Goal: Task Accomplishment & Management: Manage account settings

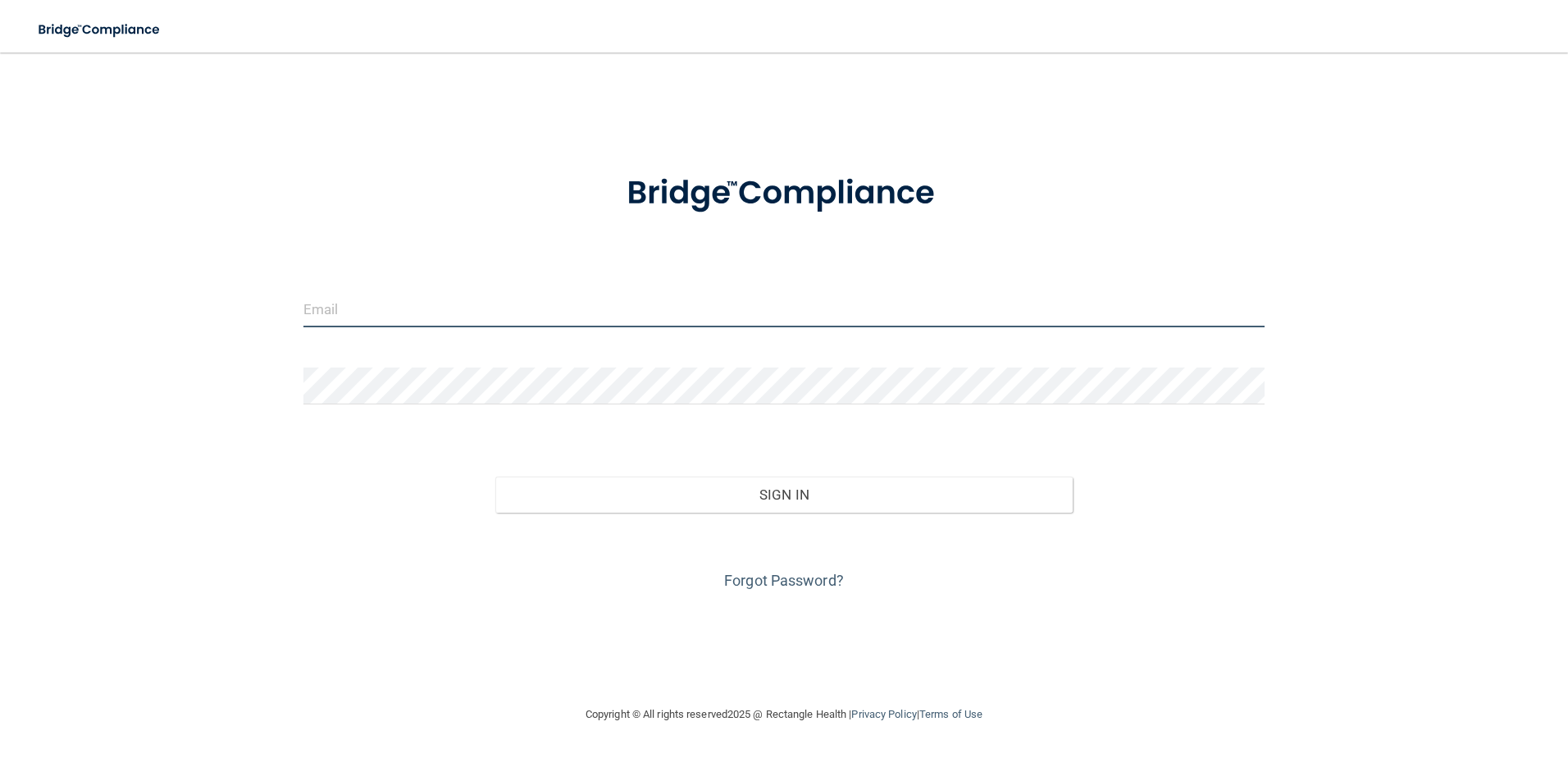
click at [683, 320] on input "email" at bounding box center [784, 309] width 962 height 37
type input "[EMAIL_ADDRESS][DOMAIN_NAME]"
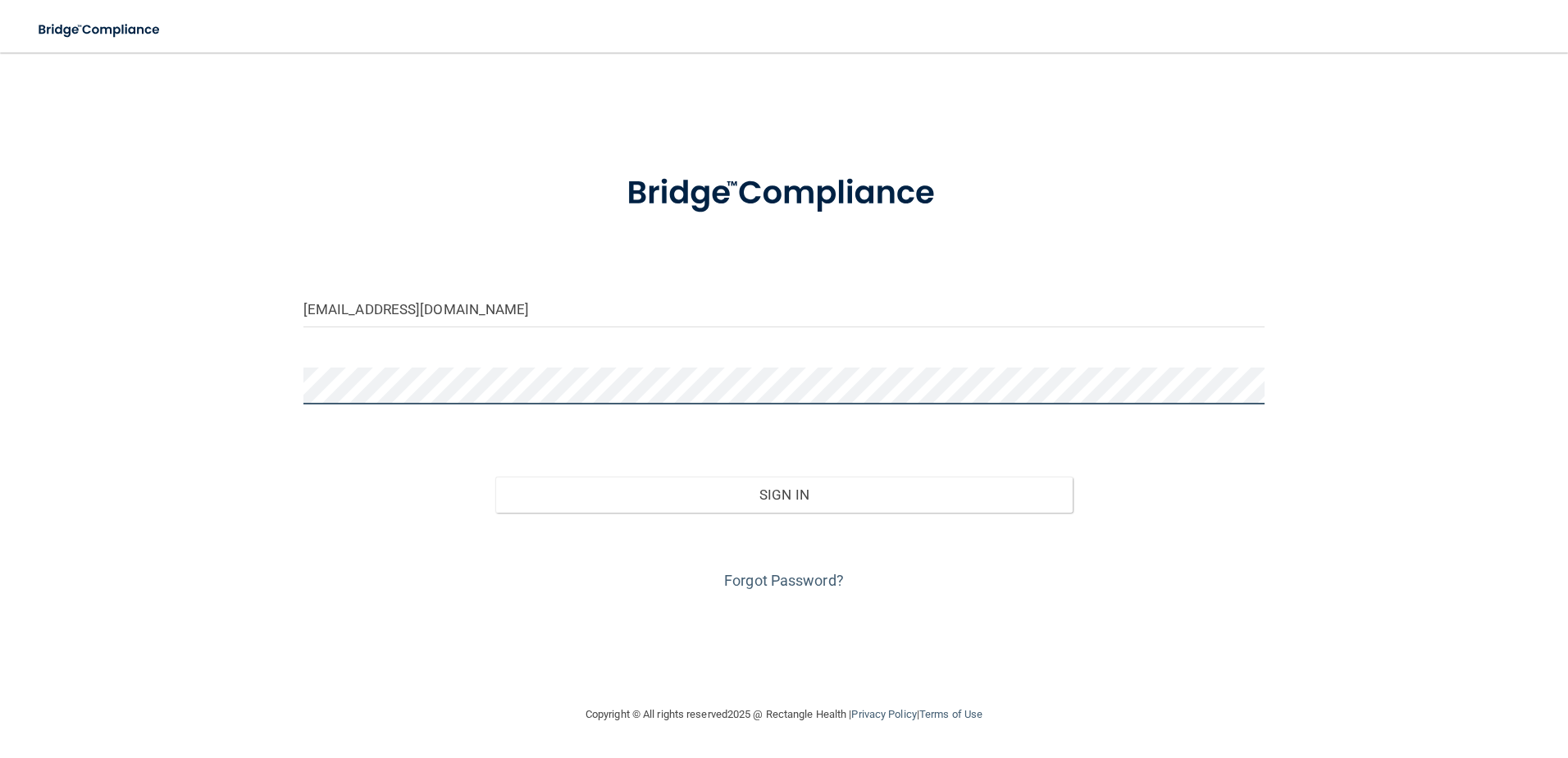
click at [496, 477] on button "Sign In" at bounding box center [784, 495] width 577 height 36
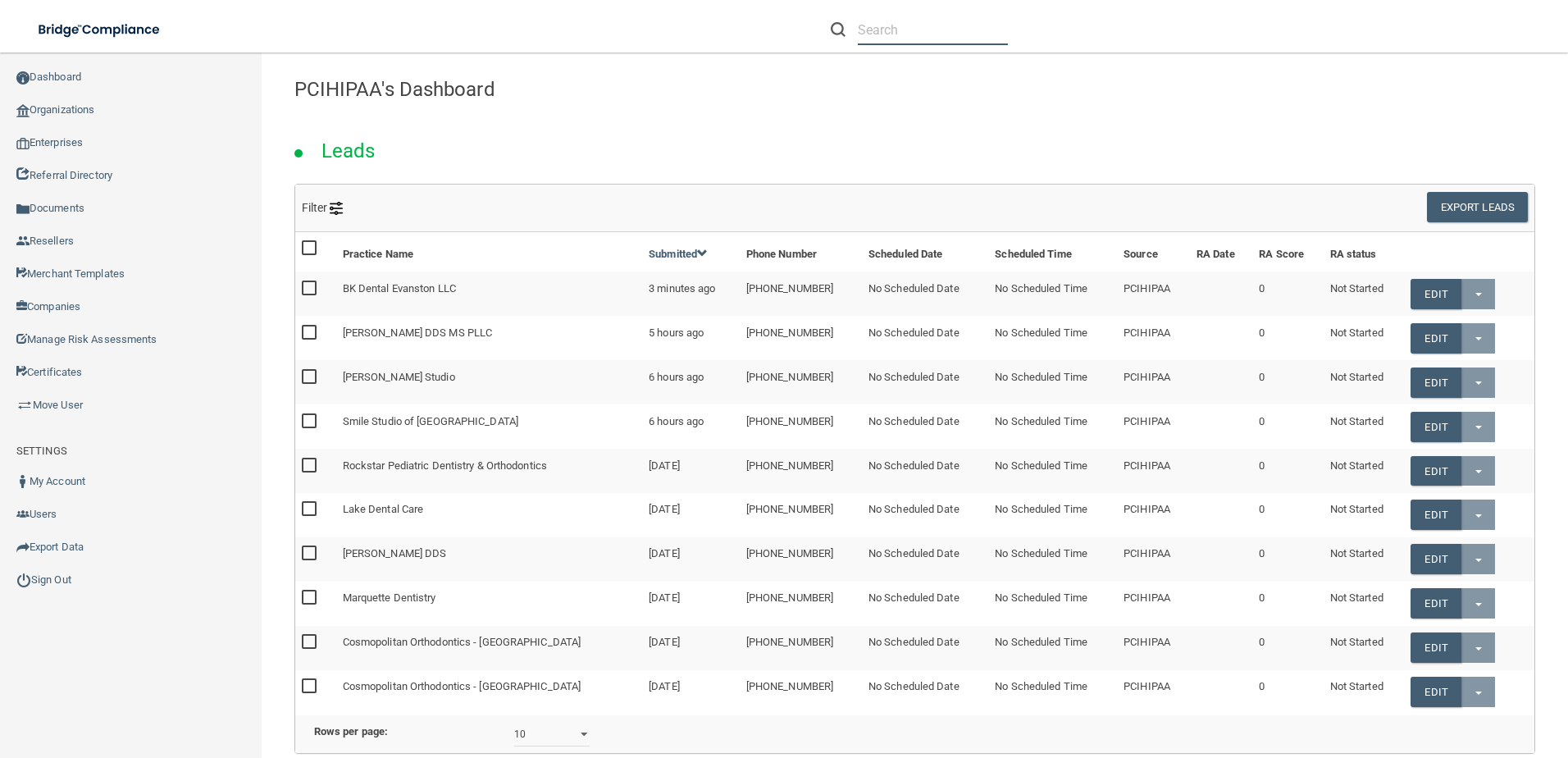
drag, startPoint x: 976, startPoint y: 37, endPoint x: 944, endPoint y: 42, distance: 32.4
click at [962, 38] on input "text" at bounding box center [932, 29] width 150 height 30
paste input "[PERSON_NAME] [MEDICAL_DATA]"
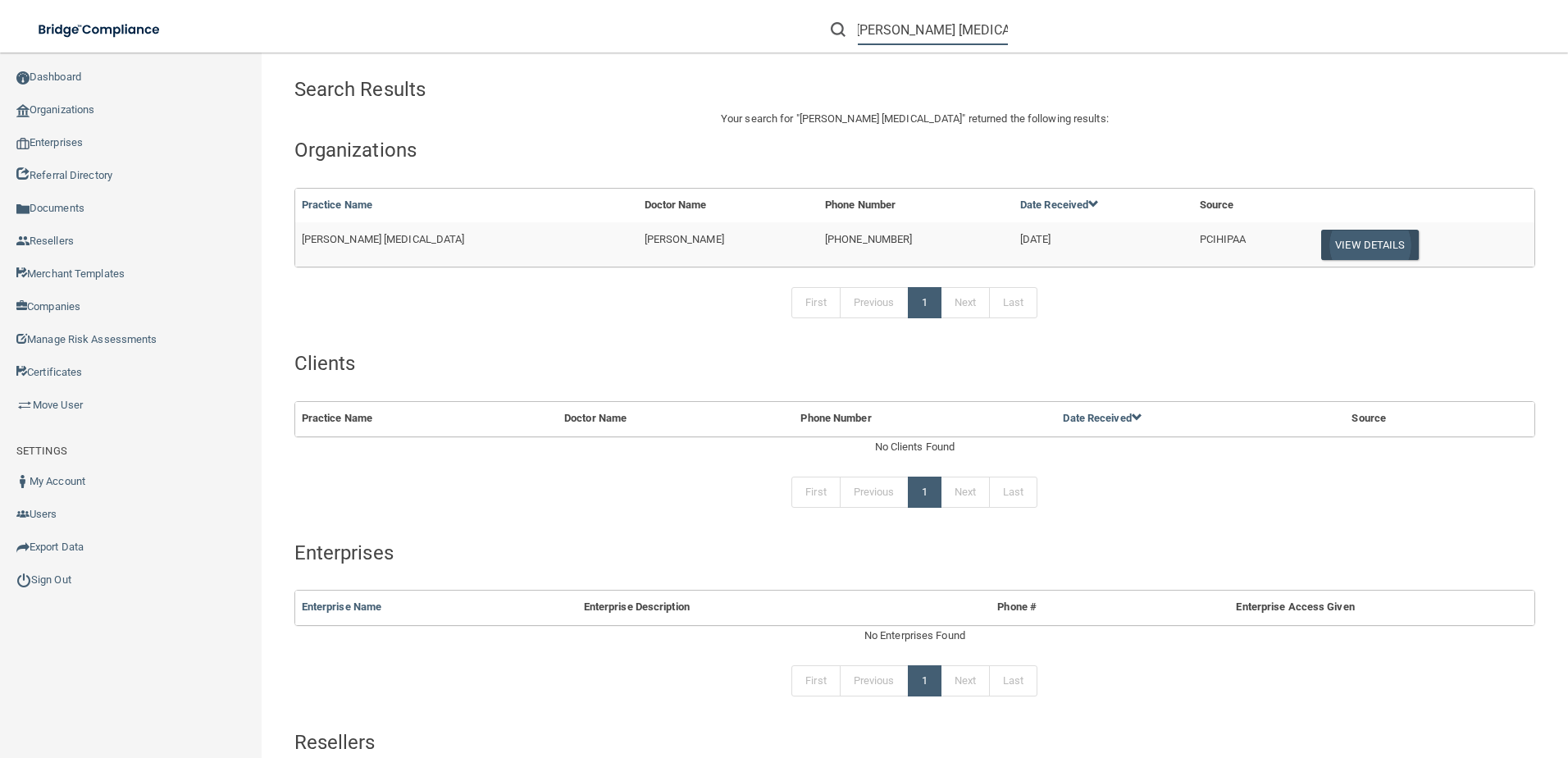
type input "[PERSON_NAME] [MEDICAL_DATA]"
click at [1321, 251] on button "View Details" at bounding box center [1369, 244] width 97 height 30
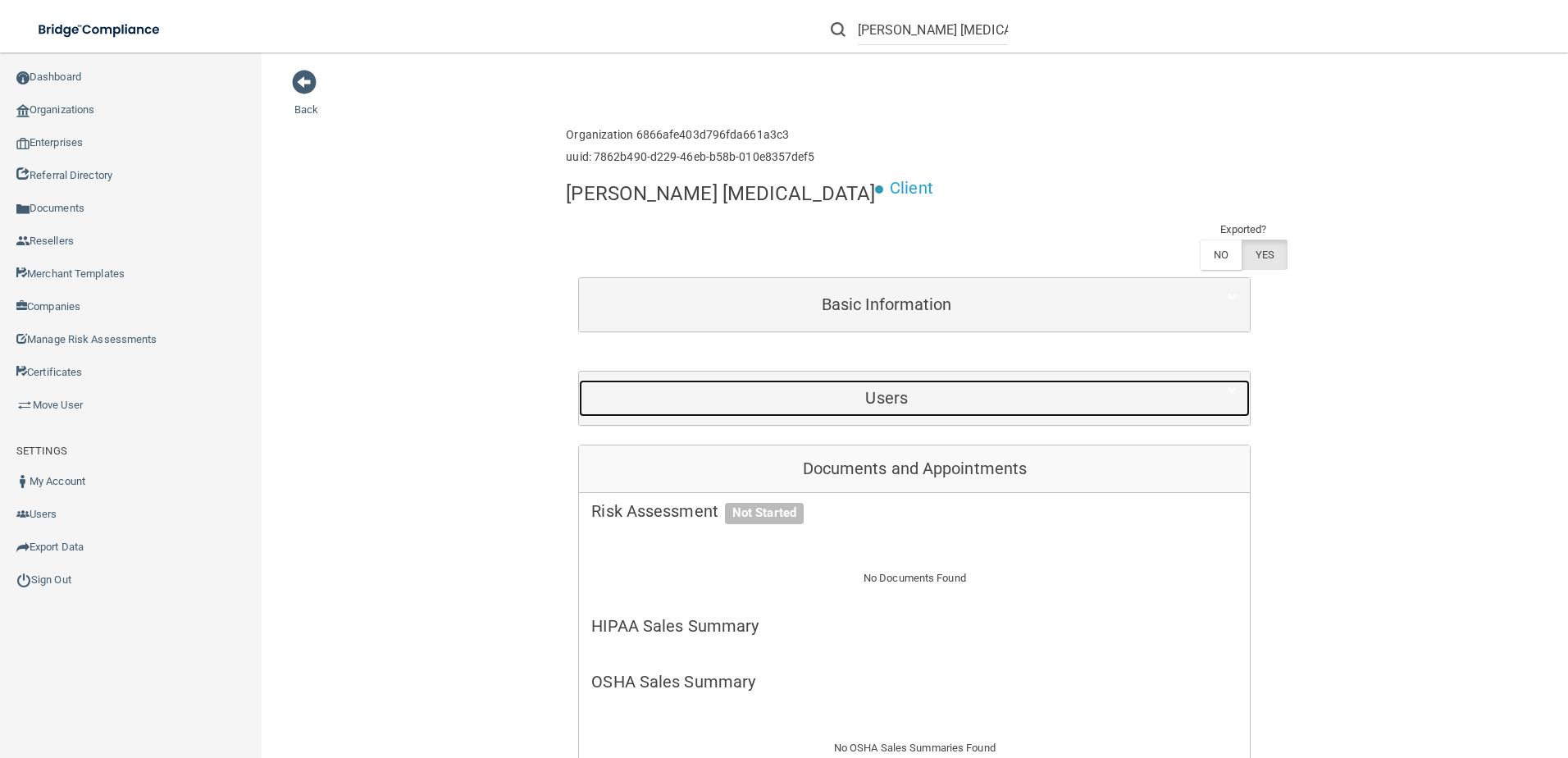
click at [1123, 380] on div "Users" at bounding box center [886, 399] width 615 height 37
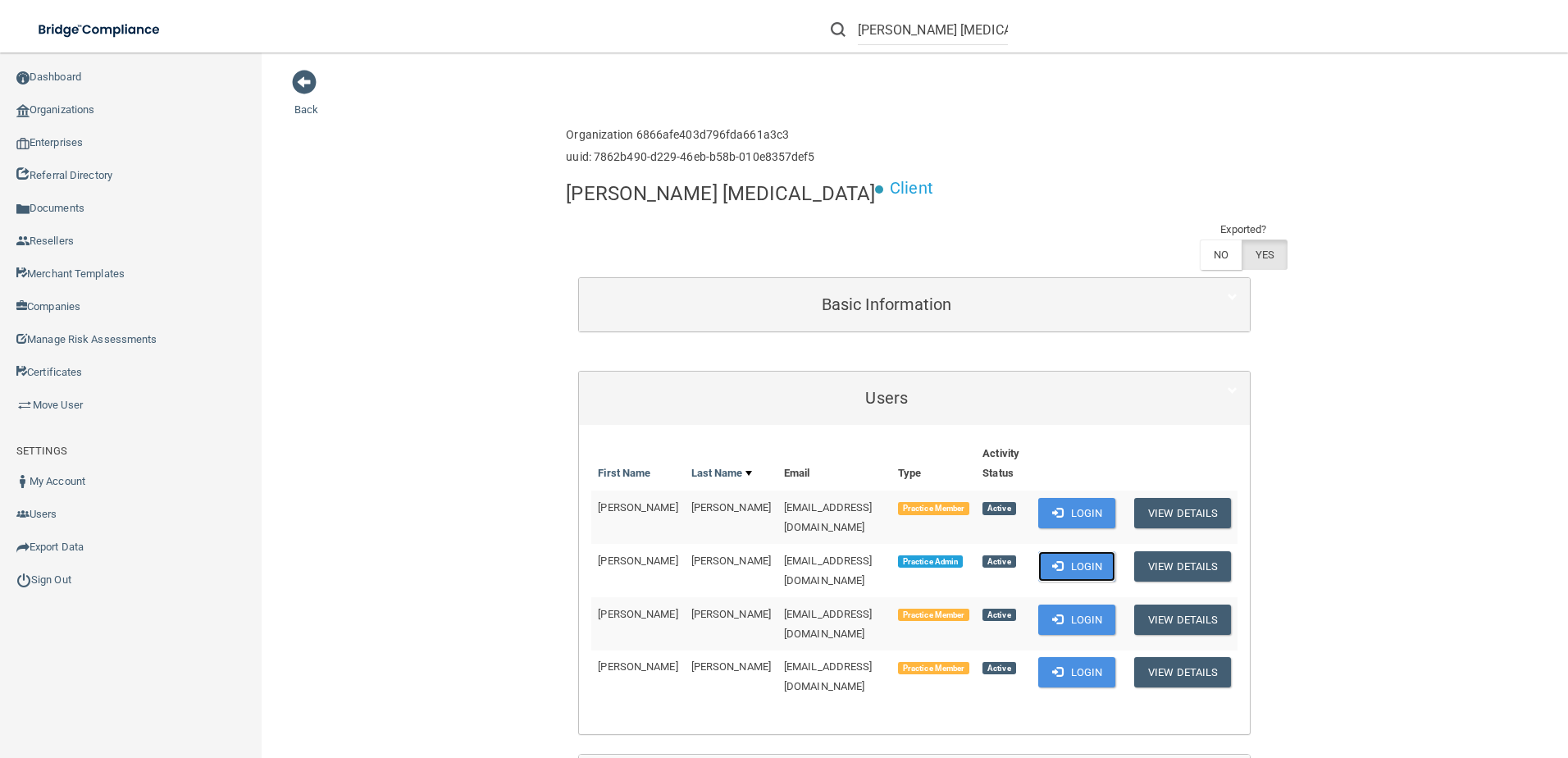
click at [1063, 552] on button "Login" at bounding box center [1076, 567] width 78 height 30
click at [1071, 552] on button "Login" at bounding box center [1076, 567] width 78 height 30
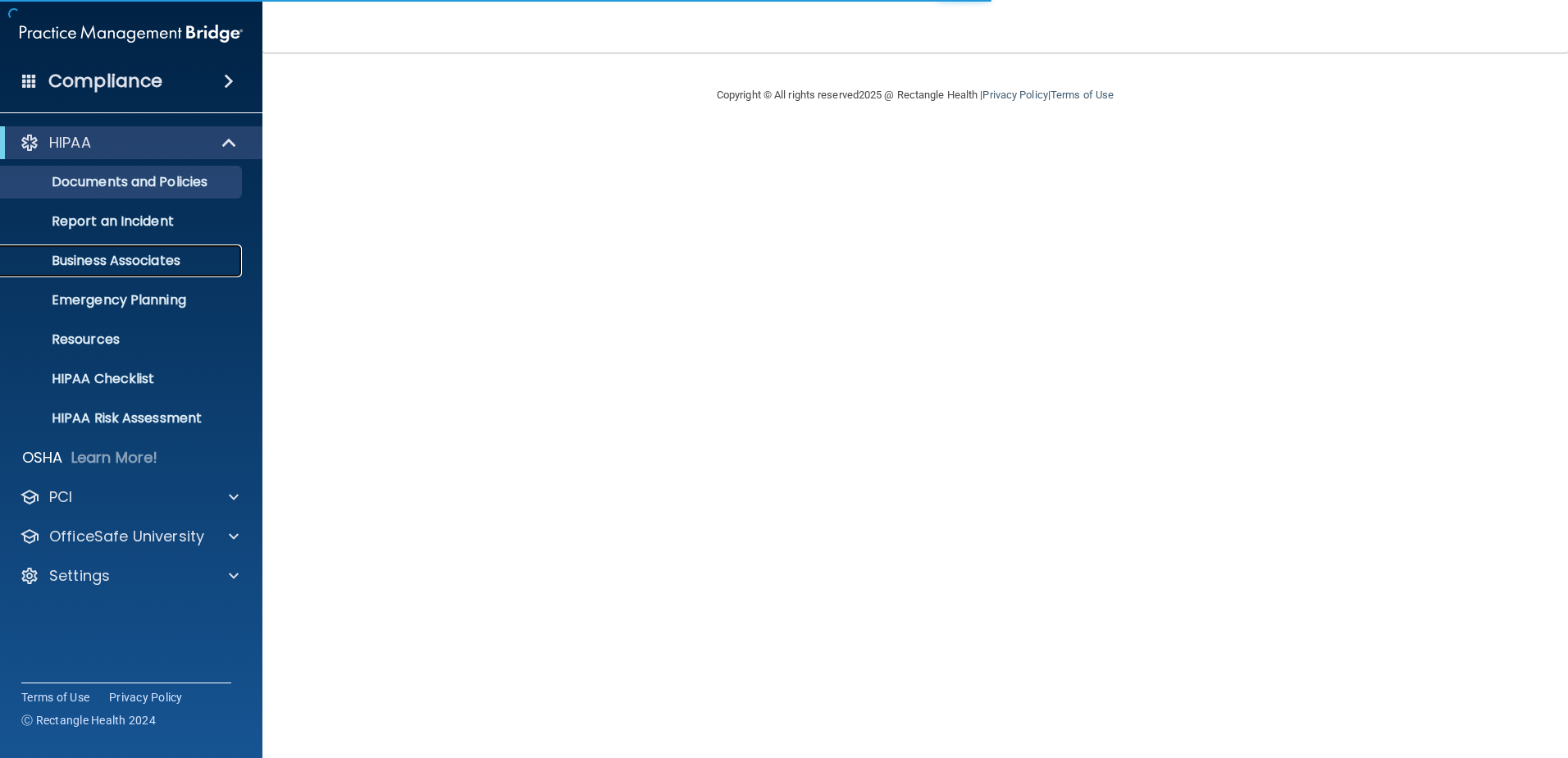
click at [136, 273] on link "Business Associates" at bounding box center [112, 260] width 258 height 32
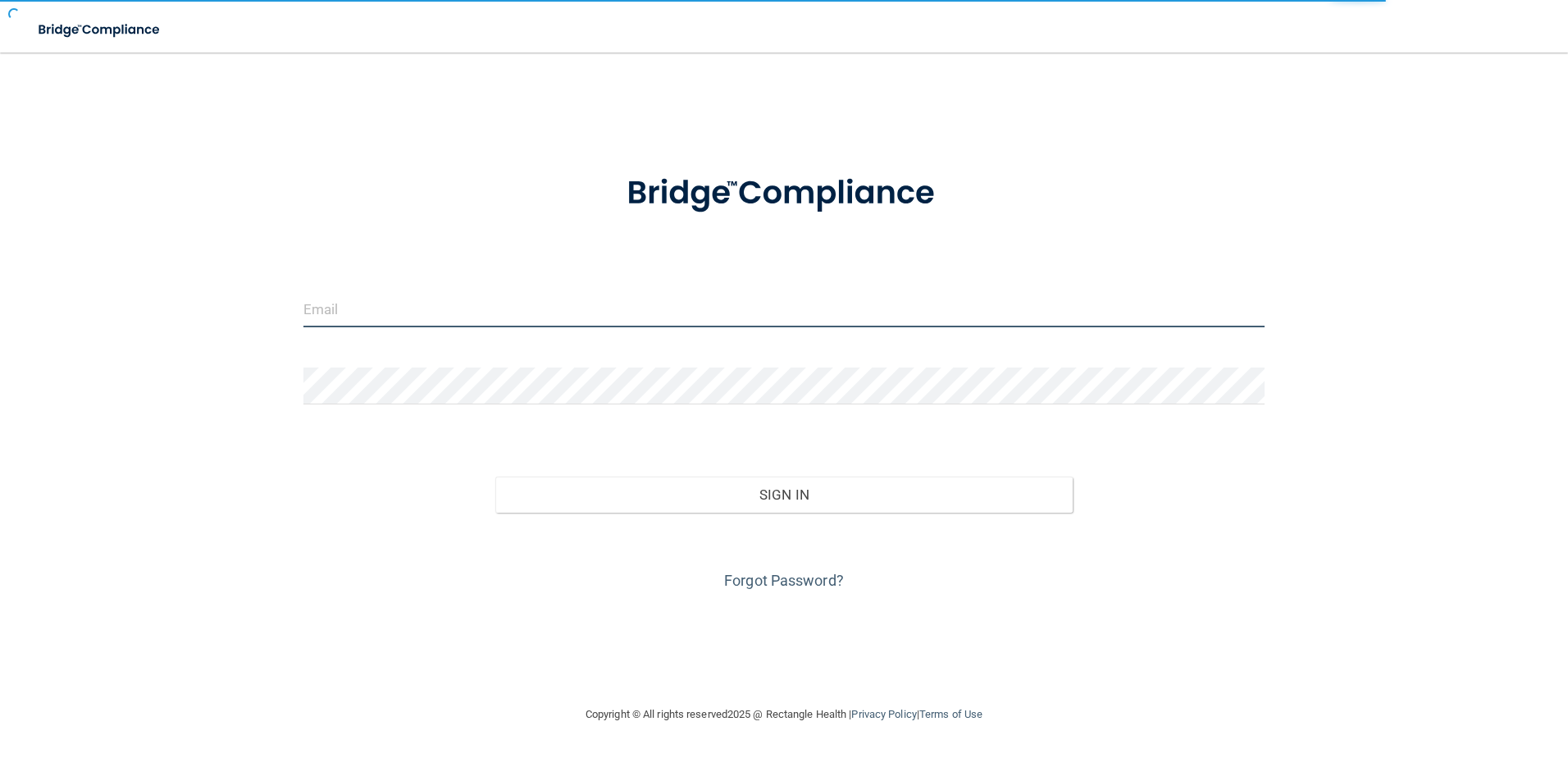
click at [497, 321] on input "email" at bounding box center [784, 309] width 962 height 37
type input "[EMAIL_ADDRESS][DOMAIN_NAME]"
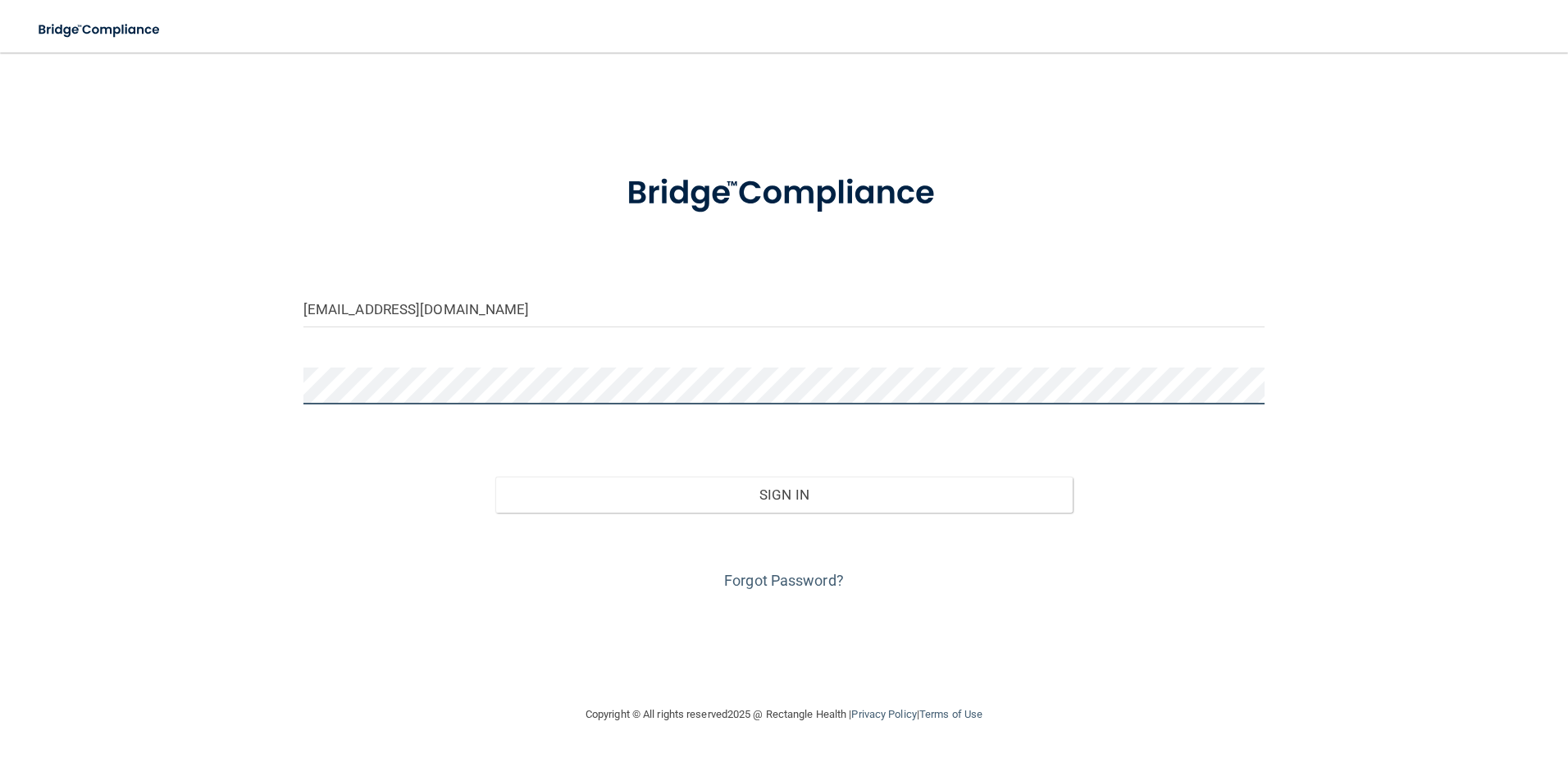
click at [207, 342] on div "[EMAIL_ADDRESS][DOMAIN_NAME] Invalid email/password. You don't have permission …" at bounding box center [783, 378] width 1502 height 620
click at [496, 477] on button "Sign In" at bounding box center [784, 495] width 577 height 36
